Goal: Transaction & Acquisition: Book appointment/travel/reservation

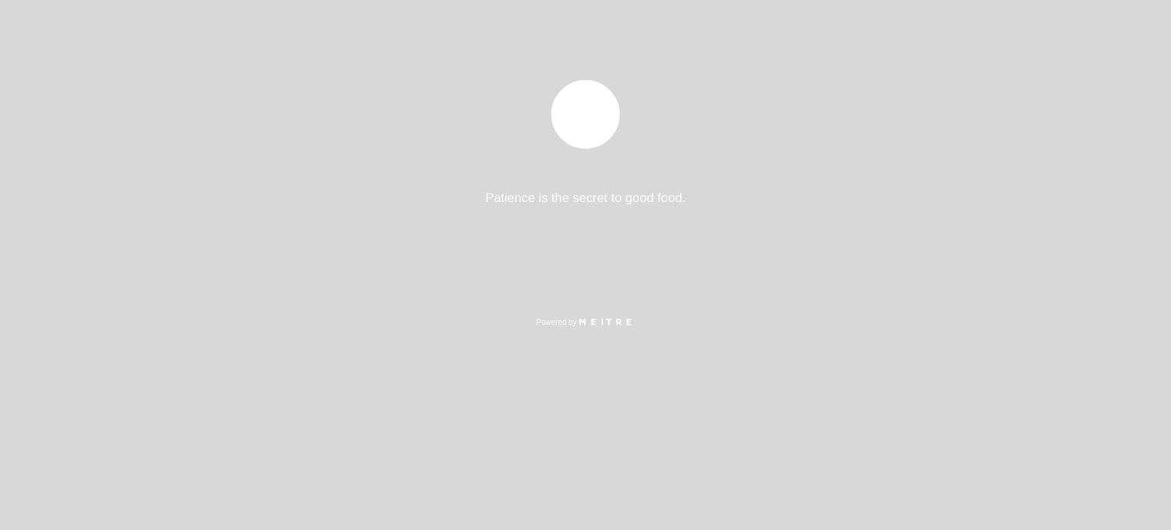
select select "pt"
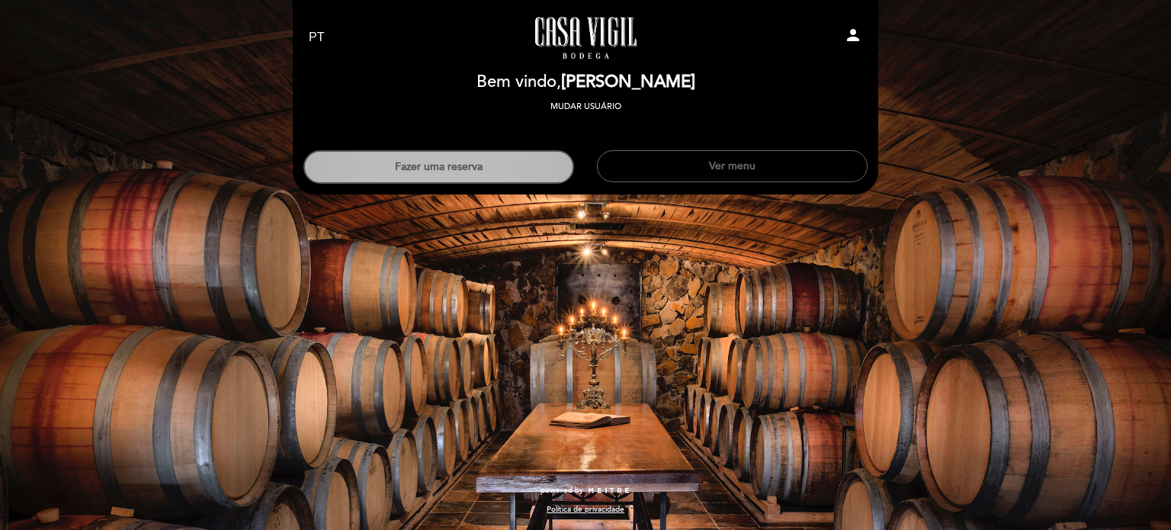
click at [480, 153] on button "Fazer uma reserva" at bounding box center [439, 167] width 271 height 34
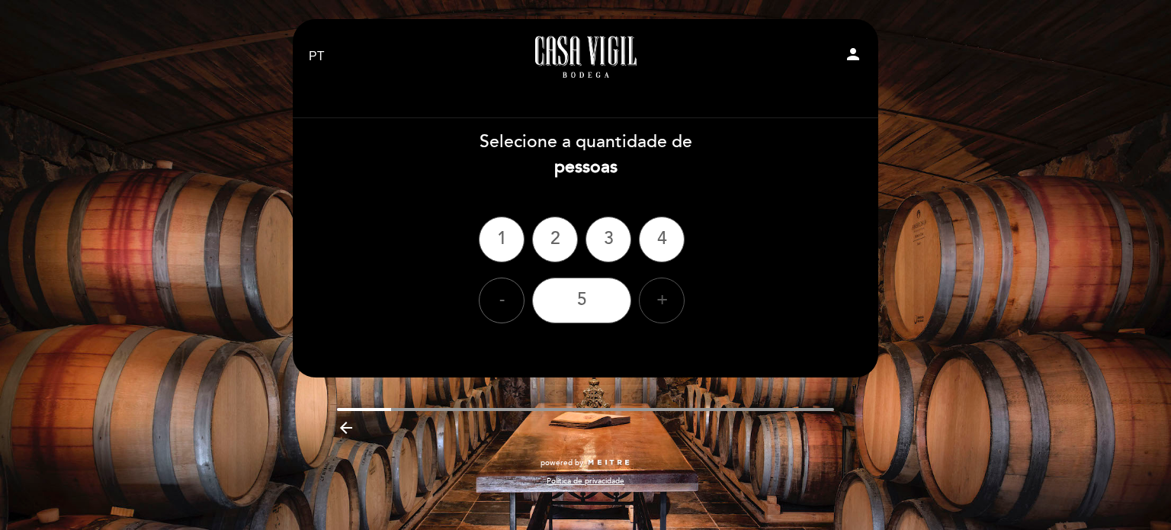
click at [659, 300] on div "+" at bounding box center [662, 301] width 46 height 46
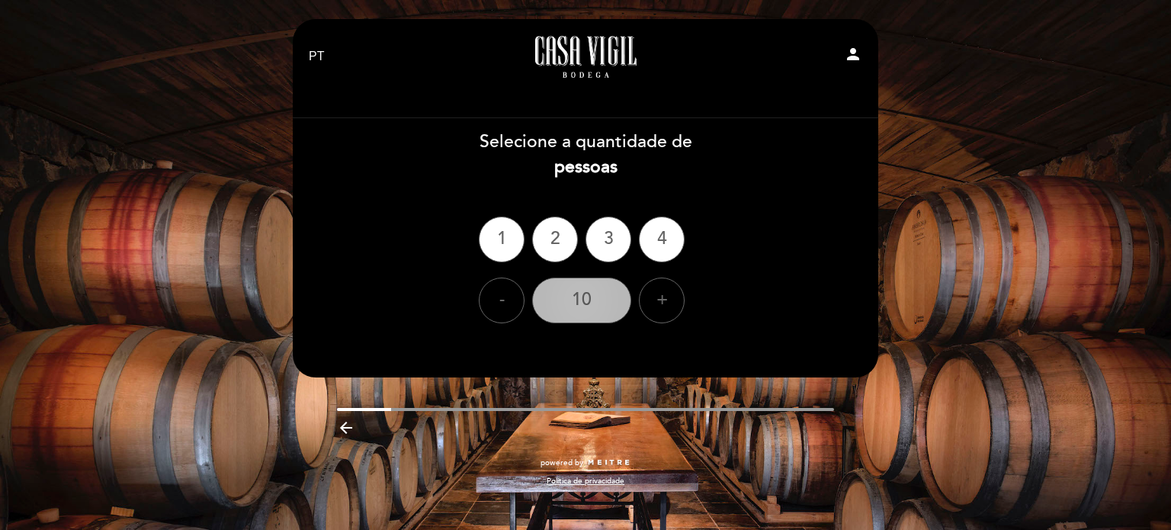
click at [575, 307] on div "10" at bounding box center [581, 301] width 99 height 46
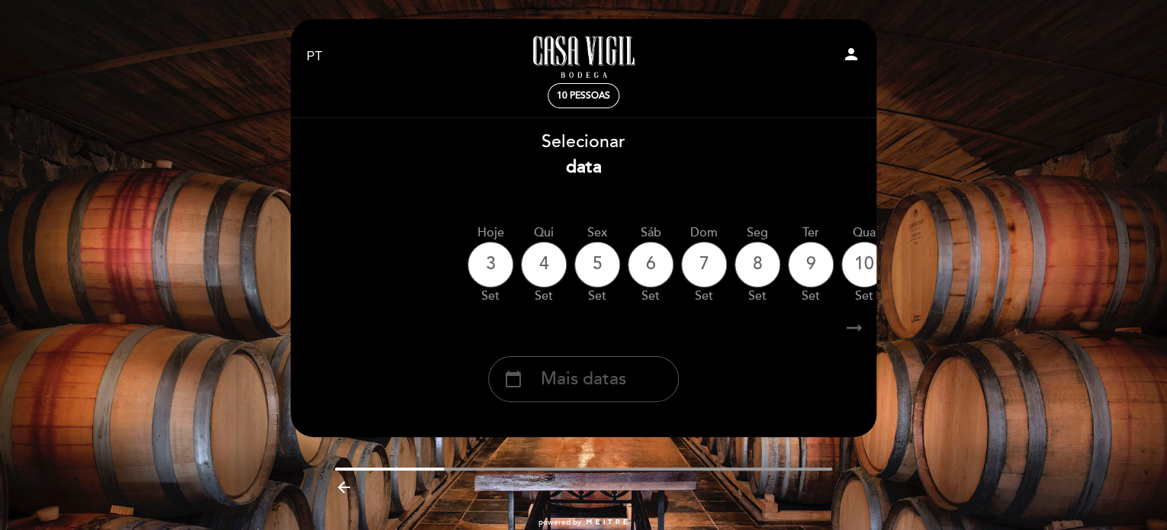
click at [627, 387] on div "calendar_today Mais datas" at bounding box center [583, 379] width 191 height 46
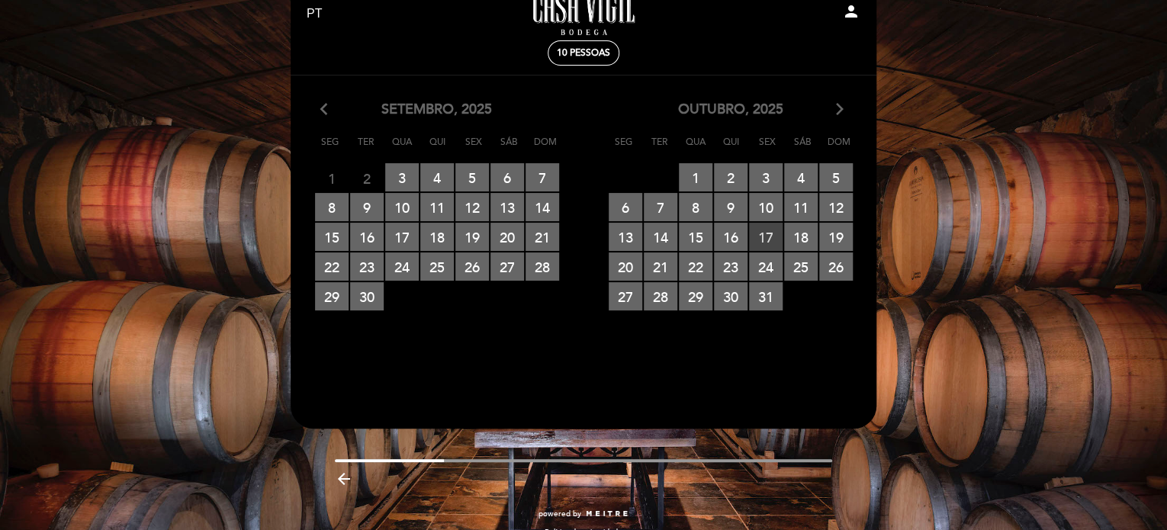
scroll to position [66, 0]
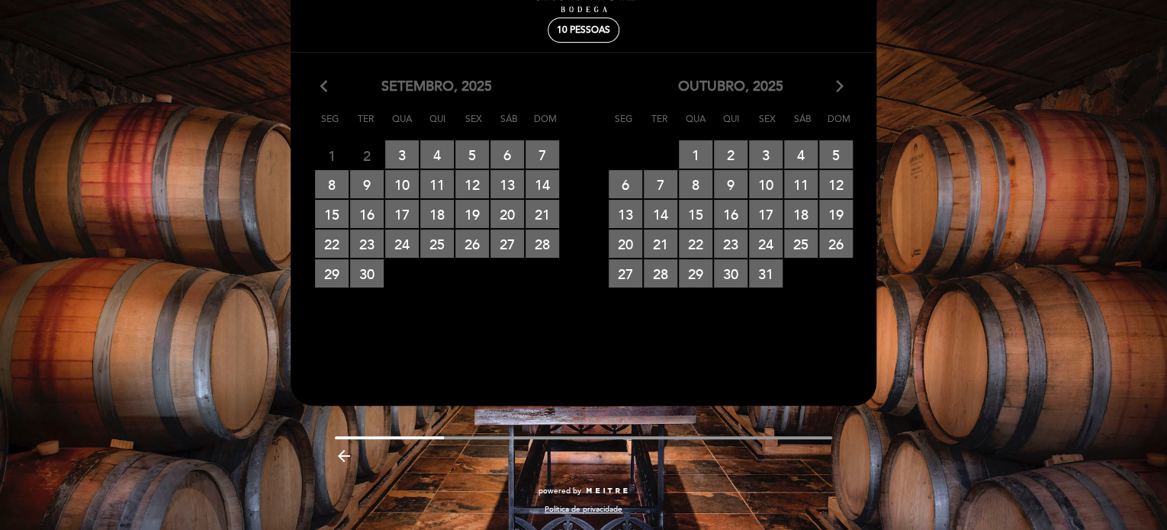
click at [838, 85] on icon "arrow_forward_ios" at bounding box center [840, 87] width 14 height 20
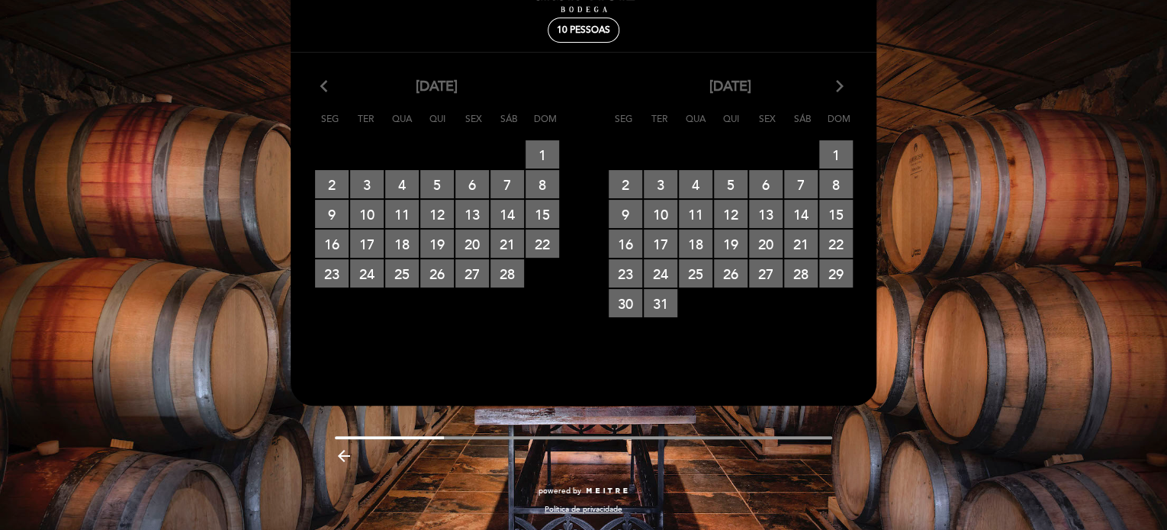
click at [838, 85] on icon "arrow_forward_ios" at bounding box center [840, 87] width 14 height 20
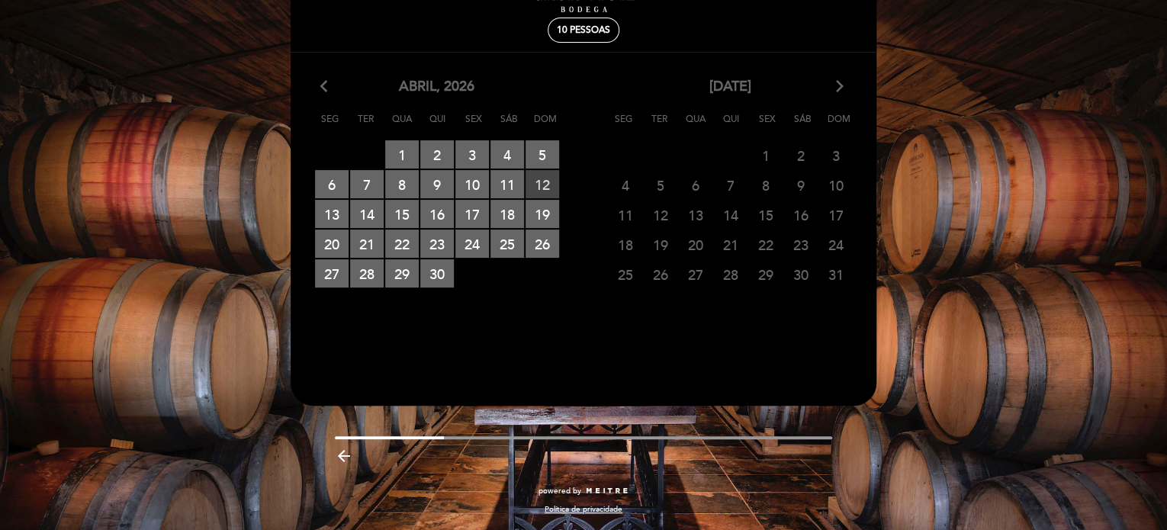
click at [543, 182] on span "12 RESERVAS DISPONÍVEIS" at bounding box center [542, 184] width 34 height 28
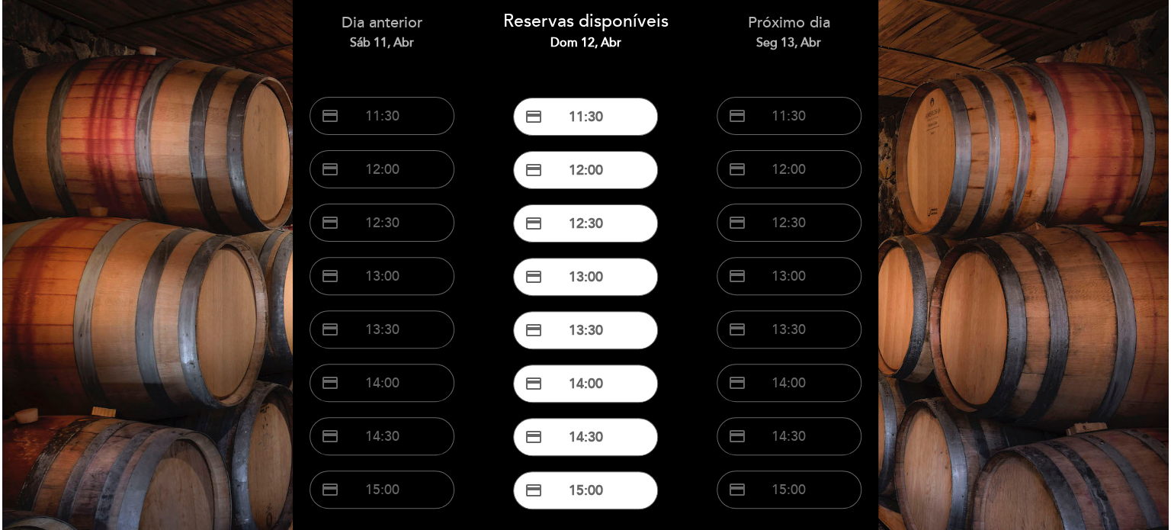
scroll to position [0, 0]
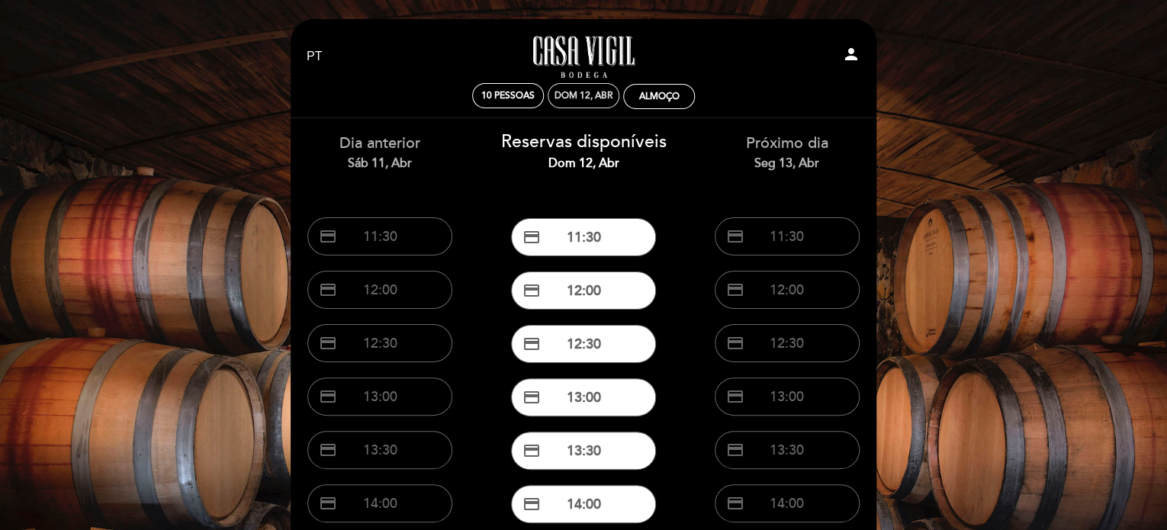
click at [574, 96] on div "Dom 12, abr" at bounding box center [583, 95] width 58 height 11
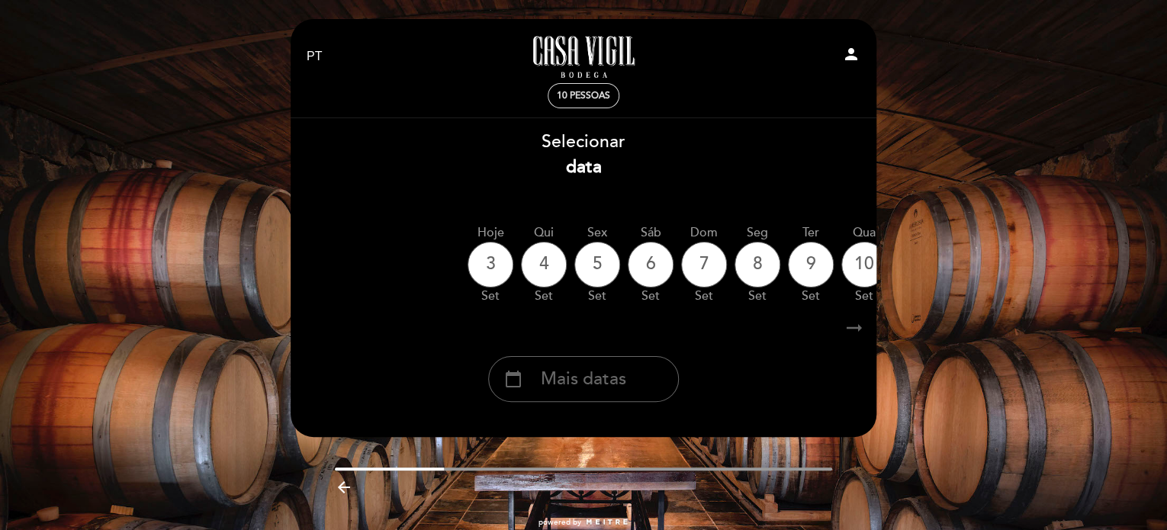
click at [564, 90] on span "10 pessoas" at bounding box center [583, 95] width 53 height 11
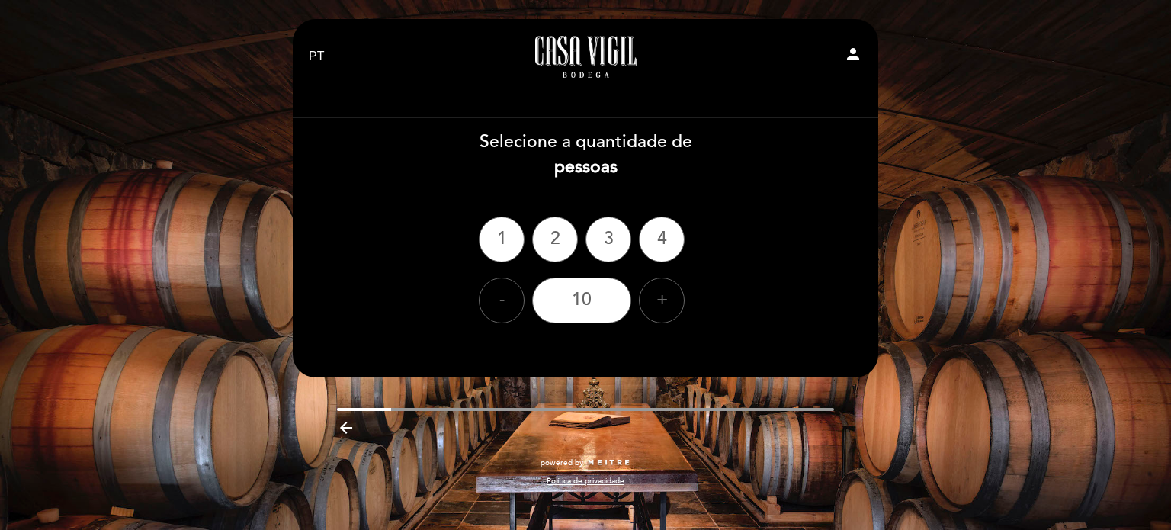
click at [610, 55] on link "Casa Vigil - Restaurante" at bounding box center [585, 57] width 191 height 42
